Goal: Contribute content

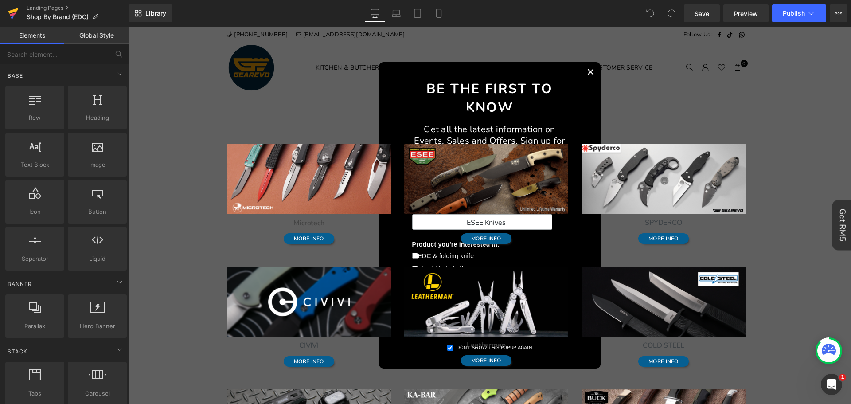
drag, startPoint x: 16, startPoint y: 23, endPoint x: 26, endPoint y: 23, distance: 10.2
click at [16, 23] on icon at bounding box center [13, 13] width 11 height 22
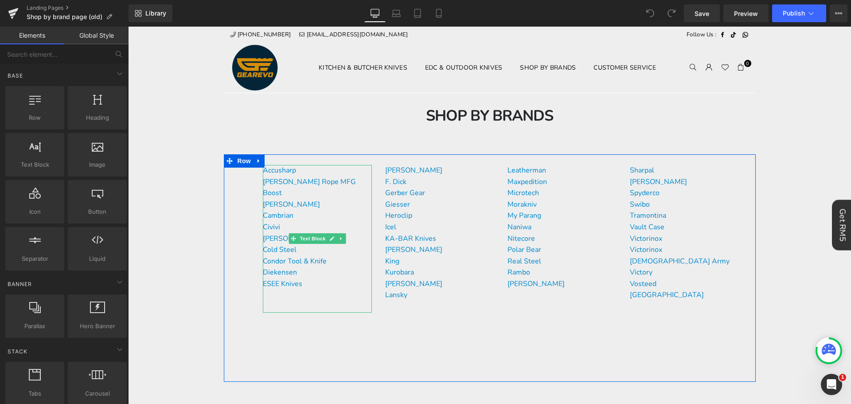
click at [280, 229] on p "Civivi" at bounding box center [317, 228] width 109 height 12
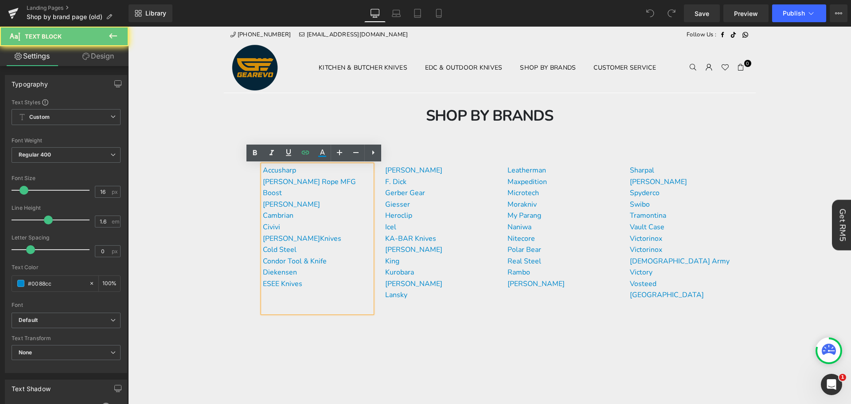
click at [314, 237] on p "Chaves Knives" at bounding box center [317, 239] width 109 height 12
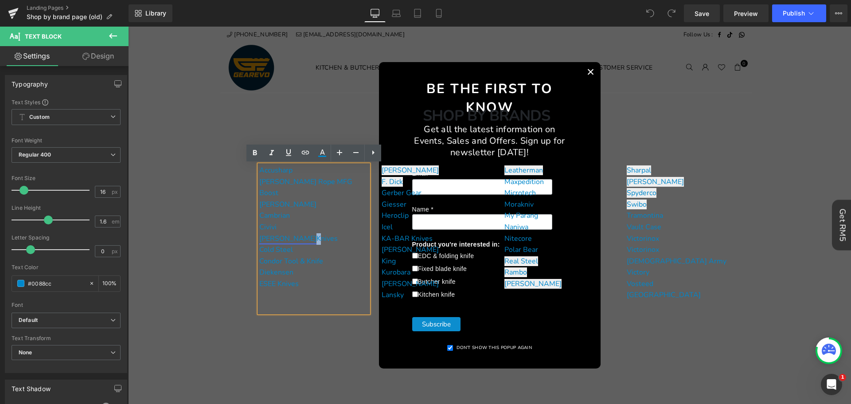
drag, startPoint x: 282, startPoint y: 240, endPoint x: 270, endPoint y: 241, distance: 12.4
click at [270, 240] on link "Chaves" at bounding box center [287, 239] width 57 height 10
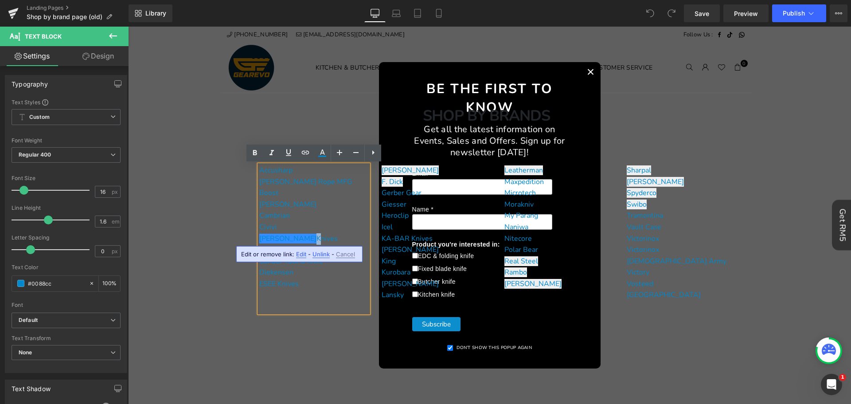
click at [587, 65] on button "×" at bounding box center [591, 72] width 20 height 20
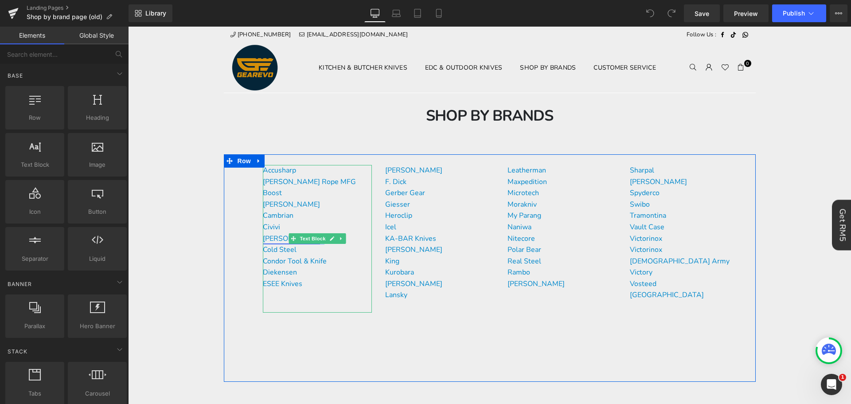
click at [279, 235] on link "Chaves" at bounding box center [291, 239] width 57 height 10
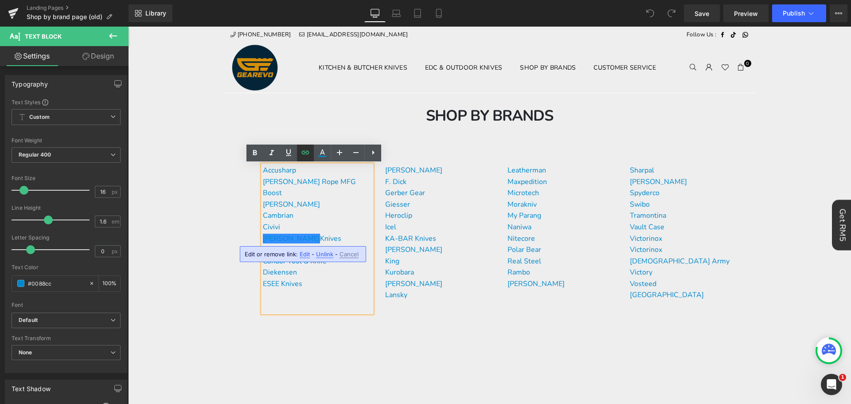
click at [313, 151] on link at bounding box center [305, 153] width 17 height 17
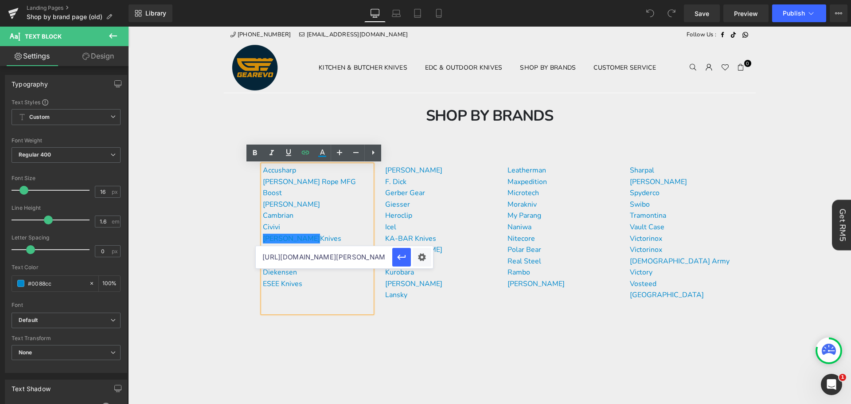
click at [353, 259] on input "https://gearevo.com/collections/chaves-knives" at bounding box center [324, 257] width 137 height 22
click at [329, 233] on p "Chaves Knives" at bounding box center [317, 239] width 109 height 12
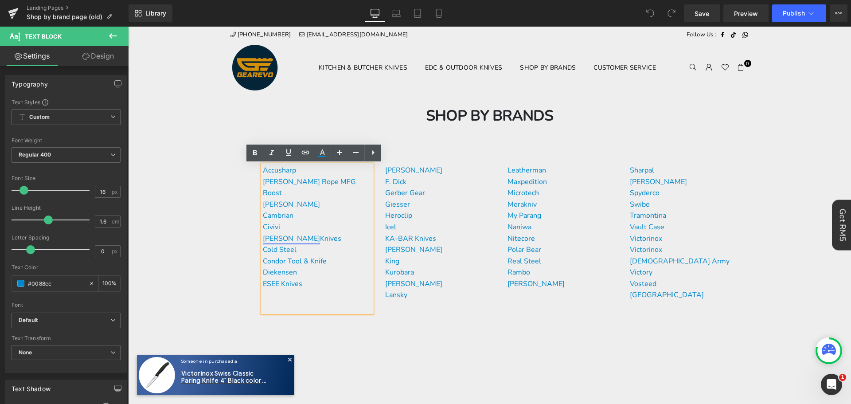
drag, startPoint x: 322, startPoint y: 237, endPoint x: 260, endPoint y: 238, distance: 62.5
click at [263, 238] on p "Chaves Knives" at bounding box center [317, 239] width 109 height 12
click at [302, 158] on link at bounding box center [305, 153] width 17 height 17
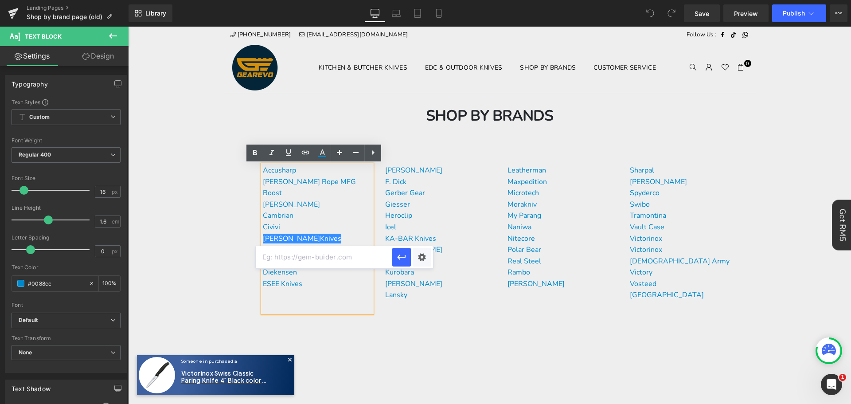
click at [324, 255] on input "text" at bounding box center [324, 257] width 137 height 22
paste input "https://gearevo.com/collections/chaves-knives"
type input "https://gearevo.com/collections/chaves-knives"
drag, startPoint x: 401, startPoint y: 255, endPoint x: 270, endPoint y: 251, distance: 130.8
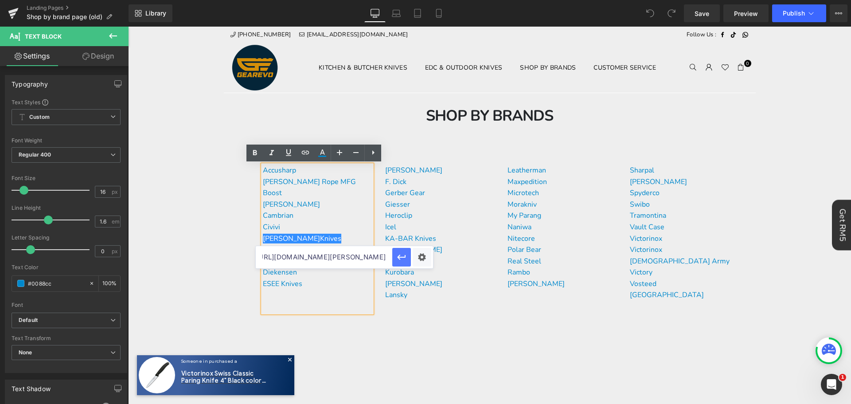
click at [401, 255] on icon "button" at bounding box center [401, 257] width 11 height 11
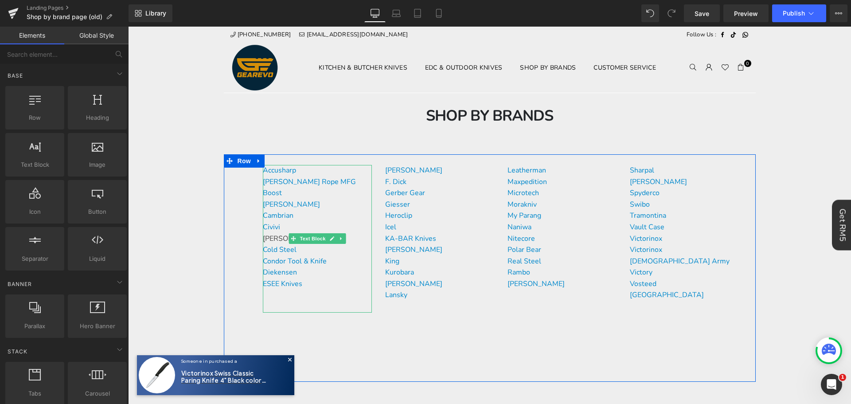
click at [305, 215] on p "Cambrian" at bounding box center [317, 216] width 109 height 12
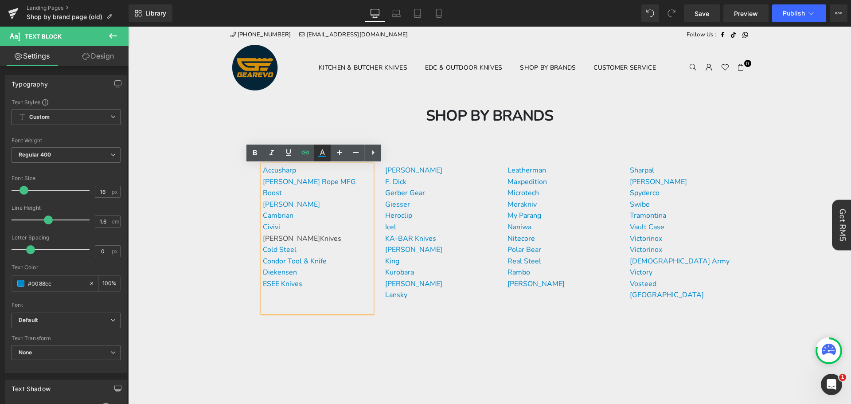
click at [323, 152] on icon at bounding box center [322, 153] width 11 height 11
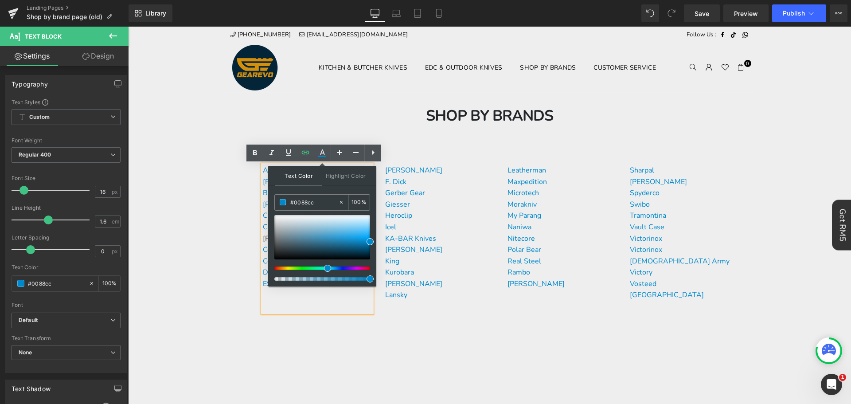
click at [324, 198] on input "#0088cc" at bounding box center [314, 202] width 48 height 10
click at [319, 304] on div "Accusharp Atwood Rope MFG Boost Buck Knives Cambrian Civivi Chaves Knives Cold …" at bounding box center [317, 239] width 109 height 148
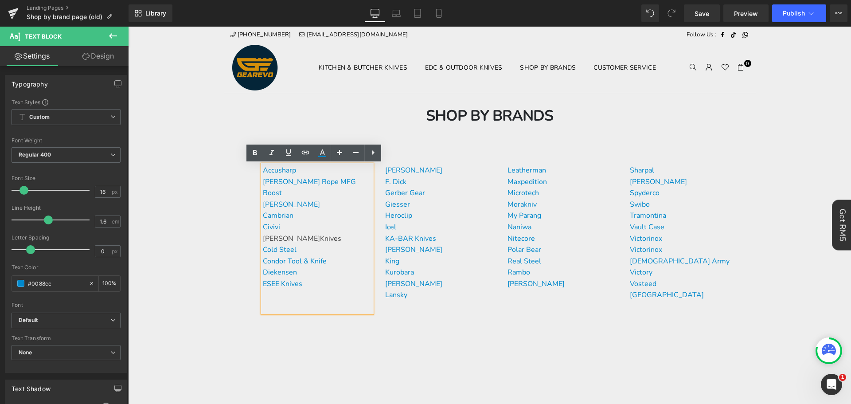
drag, startPoint x: 313, startPoint y: 242, endPoint x: 259, endPoint y: 240, distance: 54.1
click at [263, 240] on div "Accusharp Atwood Rope MFG Boost Buck Knives Cambrian Civivi Chaves Knives Cold …" at bounding box center [317, 239] width 109 height 148
click at [263, 239] on div "Accusharp Atwood Rope MFG Boost Buck Knives Cambrian Civivi Chaves Knives Cold …" at bounding box center [317, 239] width 109 height 148
drag, startPoint x: 321, startPoint y: 239, endPoint x: 259, endPoint y: 239, distance: 62.5
click at [263, 239] on div "Accusharp Atwood Rope MFG Boost Buck Knives Cambrian Civivi Chaves Knives Cold …" at bounding box center [317, 239] width 109 height 148
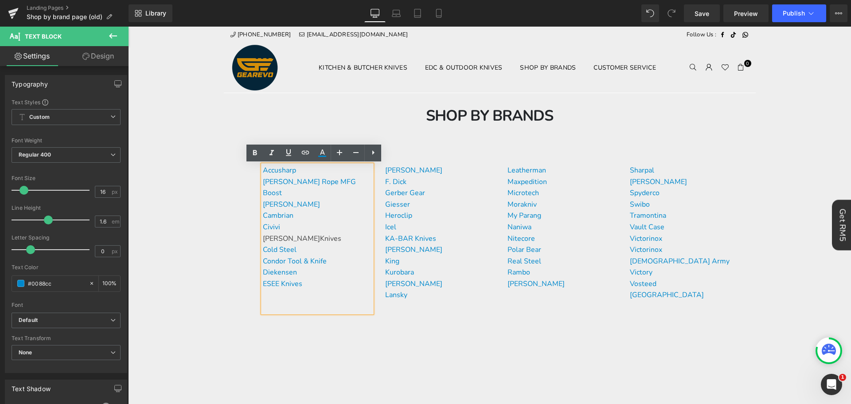
click at [263, 238] on div "Accusharp Atwood Rope MFG Boost Buck Knives Cambrian Civivi Chaves Knives Cold …" at bounding box center [317, 239] width 109 height 148
drag, startPoint x: 319, startPoint y: 238, endPoint x: 262, endPoint y: 238, distance: 57.2
click at [263, 238] on p "Chaves Knives" at bounding box center [317, 239] width 109 height 12
click at [325, 156] on icon at bounding box center [322, 156] width 8 height 1
type input "#444444"
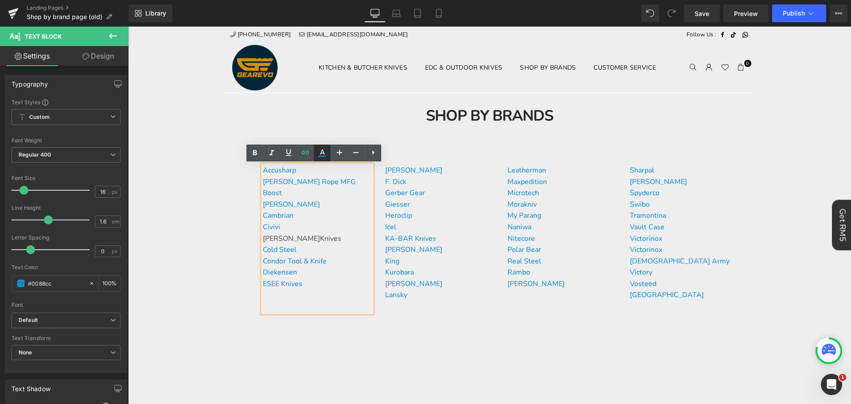
type input "100"
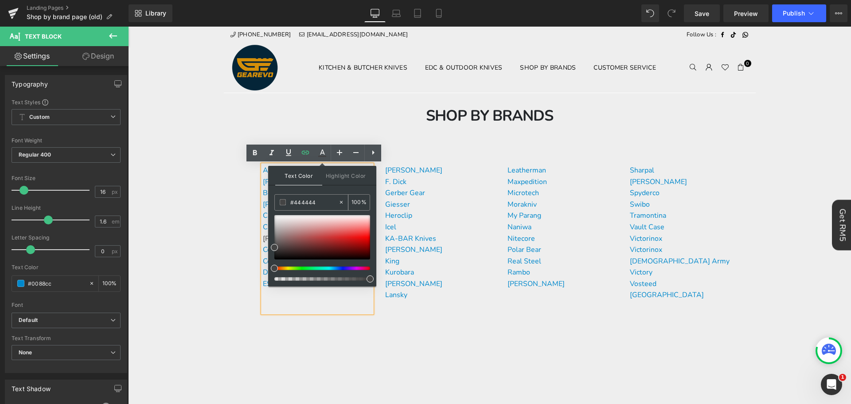
click at [318, 199] on input "#444444" at bounding box center [314, 202] width 48 height 10
paste input "0088cc"
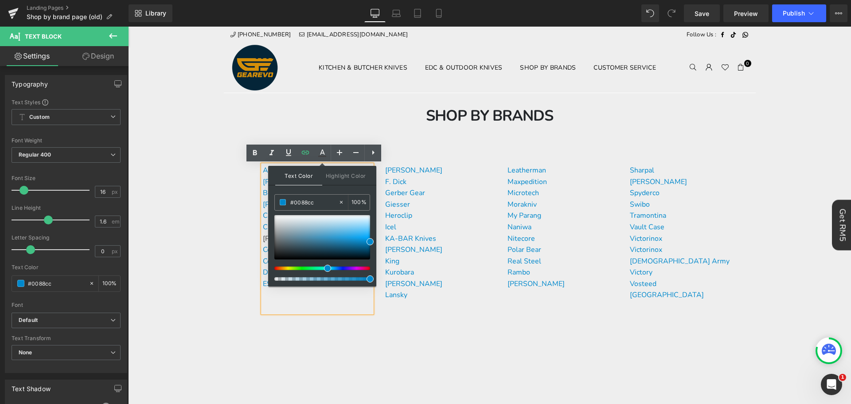
type input "#0088cc"
click at [371, 243] on span at bounding box center [370, 241] width 7 height 7
click at [346, 307] on div "Accusharp Atwood Rope MFG Boost Buck Knives Cambrian Civivi Chaves Knives Cold …" at bounding box center [317, 239] width 109 height 148
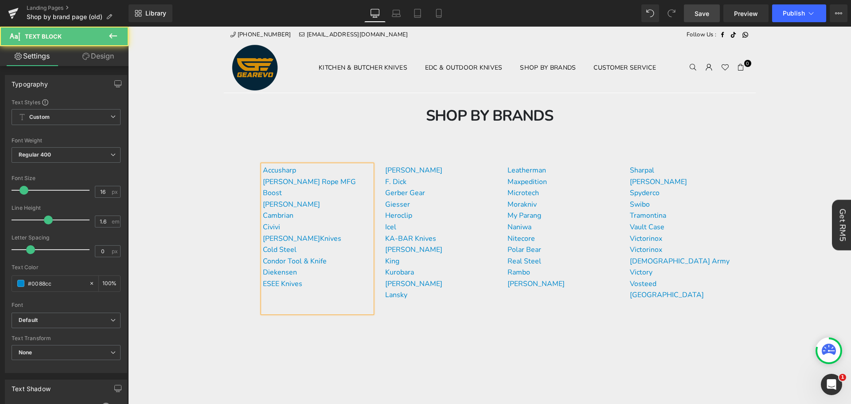
click at [702, 16] on span "Save" at bounding box center [702, 13] width 15 height 9
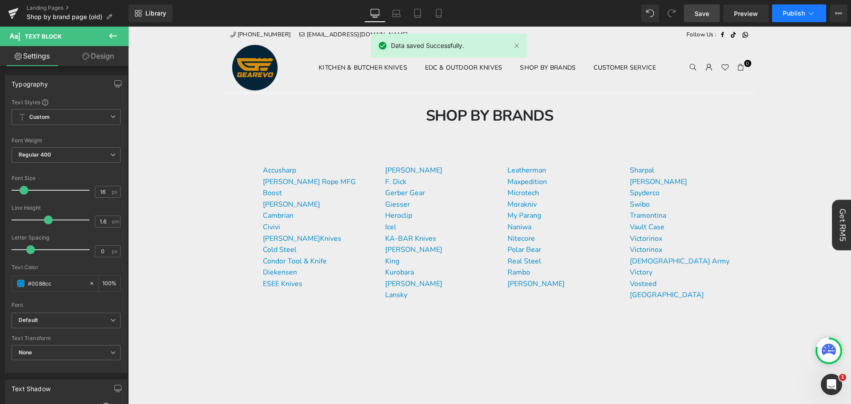
click at [822, 12] on button "Publish" at bounding box center [799, 13] width 54 height 18
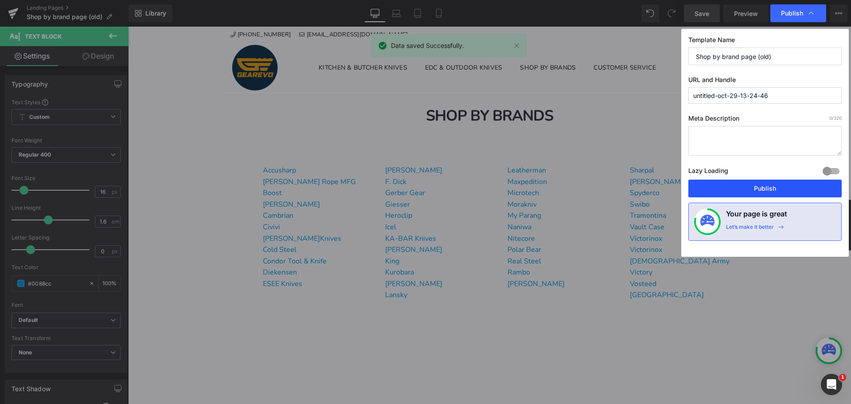
drag, startPoint x: 787, startPoint y: 186, endPoint x: 657, endPoint y: 161, distance: 132.2
click at [787, 186] on button "Publish" at bounding box center [764, 189] width 153 height 18
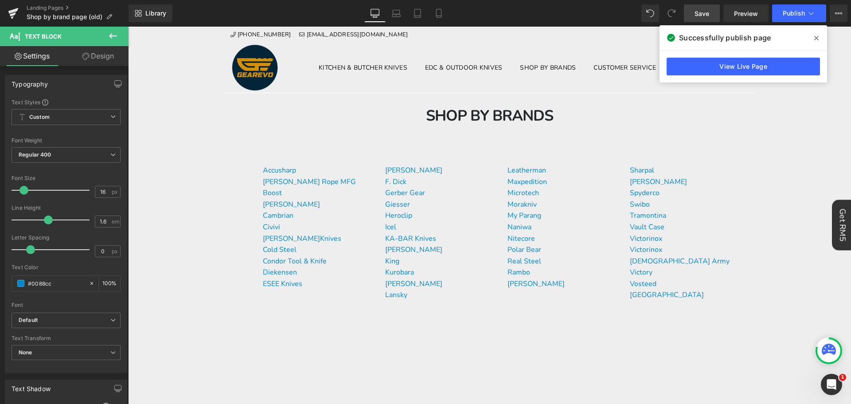
click at [818, 39] on span at bounding box center [816, 38] width 14 height 14
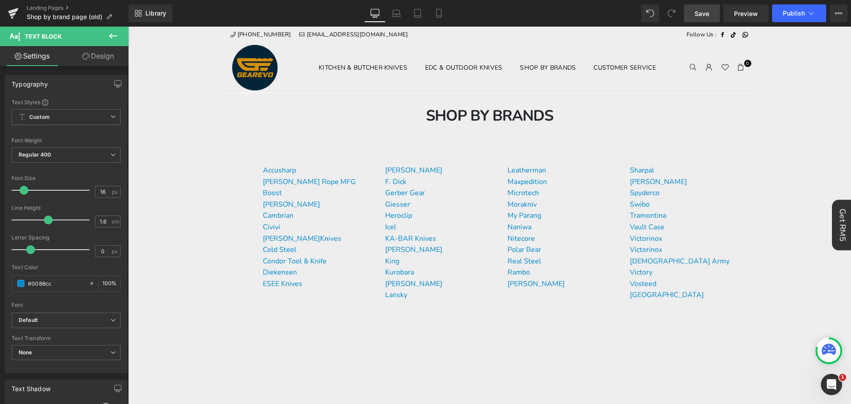
click at [680, 26] on div "Library Desktop Desktop Laptop Tablet Mobile Save Preview Publish Scheduled Vie…" at bounding box center [490, 13] width 723 height 27
